Goal: Task Accomplishment & Management: Use online tool/utility

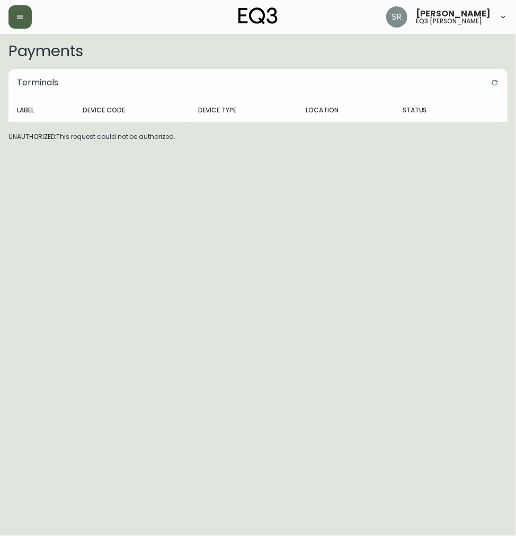
click at [16, 20] on icon "button" at bounding box center [20, 17] width 8 height 8
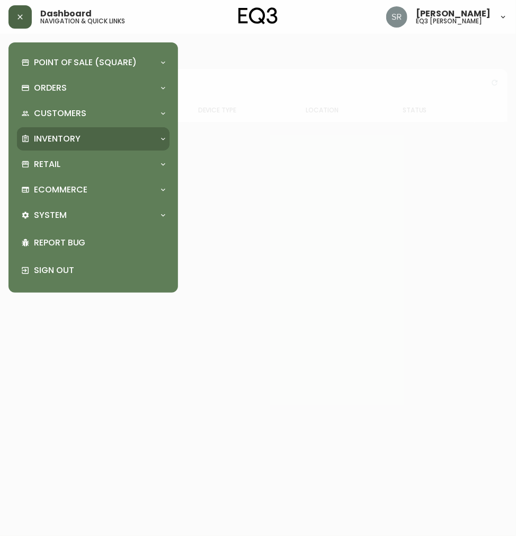
click at [88, 128] on div "Inventory" at bounding box center [93, 138] width 153 height 23
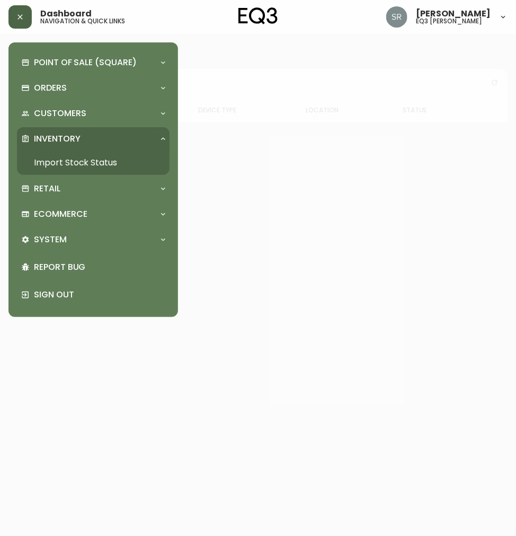
click at [43, 153] on link "Import Stock Status" at bounding box center [93, 162] width 153 height 24
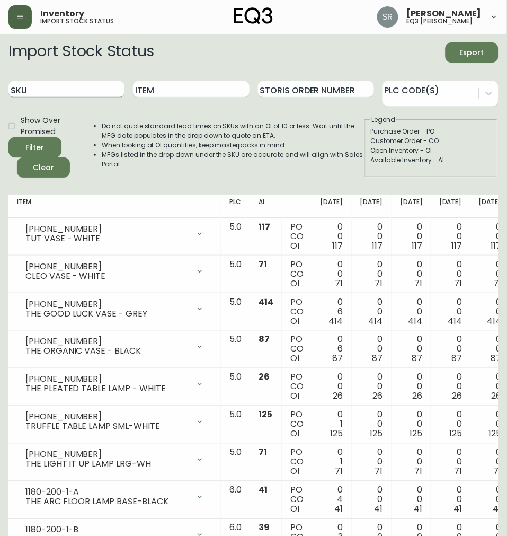
click at [68, 87] on input "SKU" at bounding box center [66, 89] width 116 height 17
type input "[PHONE_NUMBER]"
click at [81, 87] on input "[PHONE_NUMBER]" at bounding box center [66, 89] width 116 height 17
click at [8, 137] on button "Filter" at bounding box center [34, 147] width 53 height 20
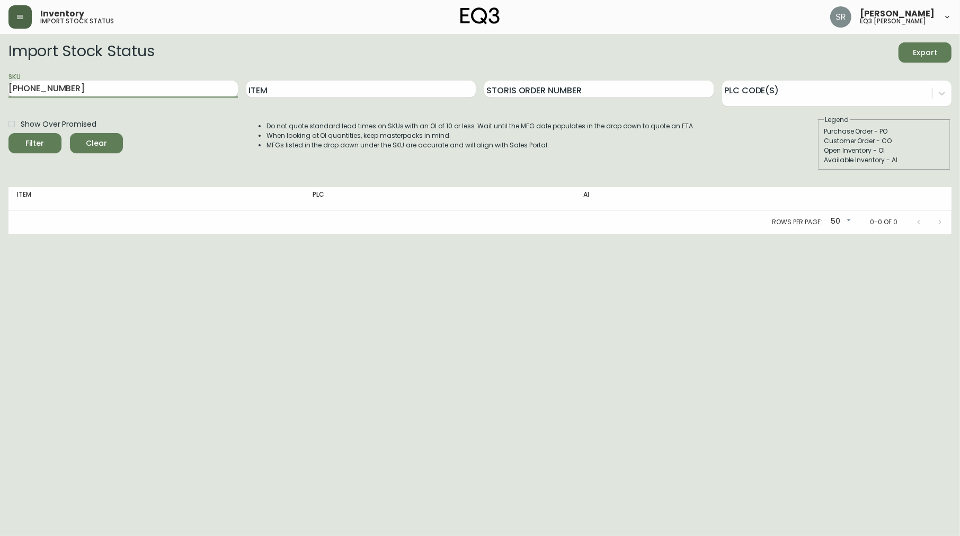
click at [120, 81] on input "[PHONE_NUMBER]" at bounding box center [122, 89] width 229 height 17
click at [8, 133] on button "Filter" at bounding box center [34, 143] width 53 height 20
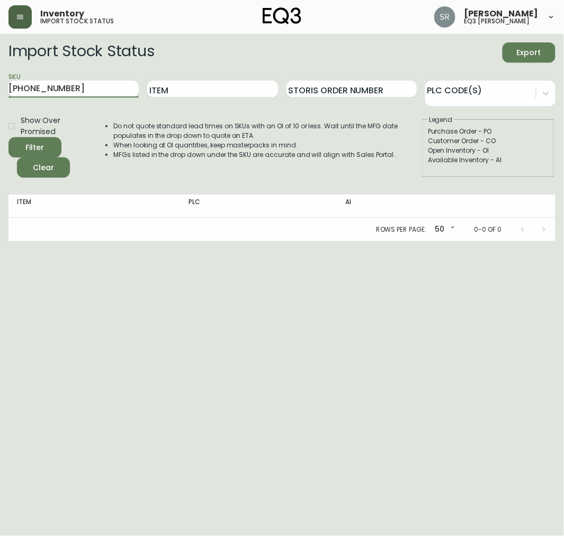
click at [91, 85] on input "[PHONE_NUMBER]" at bounding box center [73, 89] width 130 height 17
click at [8, 137] on button "Filter" at bounding box center [34, 147] width 53 height 20
